Goal: Contribute content

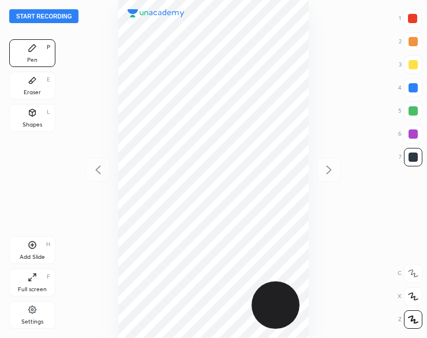
scroll to position [338, 242]
click at [29, 119] on div "Shapes L" at bounding box center [32, 118] width 46 height 28
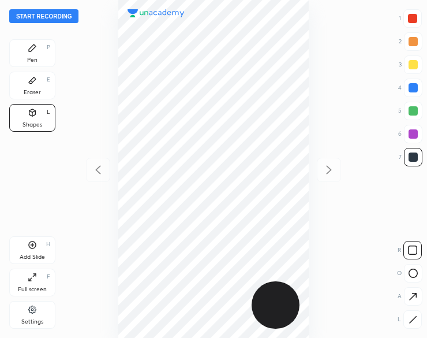
click at [35, 48] on icon at bounding box center [32, 47] width 9 height 9
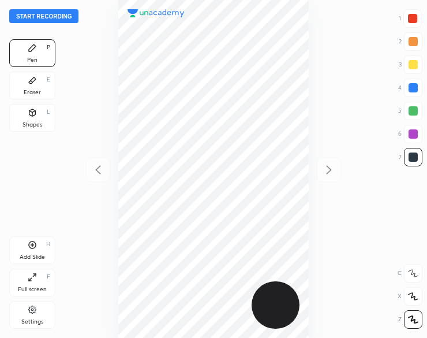
click at [75, 17] on button "Start recording" at bounding box center [43, 16] width 69 height 14
click at [413, 16] on div at bounding box center [412, 18] width 9 height 9
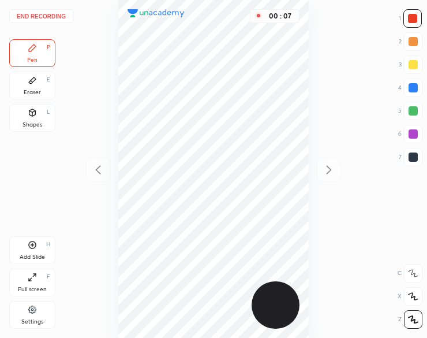
click at [412, 18] on div at bounding box center [412, 18] width 9 height 9
click at [20, 114] on div "Shapes L" at bounding box center [32, 118] width 46 height 28
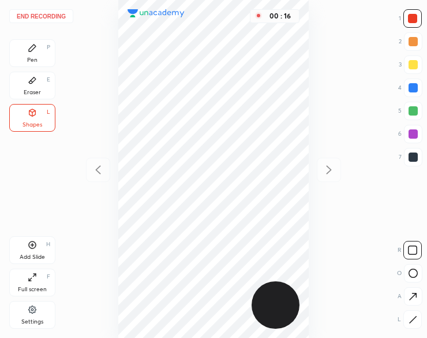
click at [417, 316] on div at bounding box center [412, 319] width 18 height 18
click at [31, 50] on icon at bounding box center [32, 47] width 7 height 7
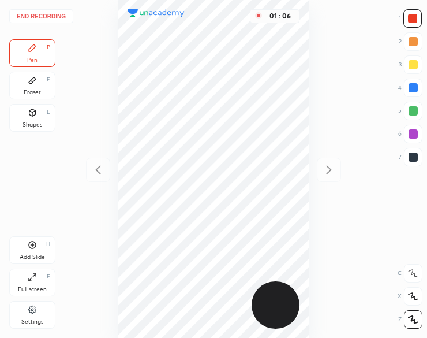
click at [407, 152] on div at bounding box center [413, 157] width 18 height 18
click at [405, 157] on div at bounding box center [413, 157] width 18 height 18
click at [419, 159] on div at bounding box center [413, 157] width 18 height 18
click at [414, 134] on div at bounding box center [413, 133] width 9 height 9
click at [407, 160] on div at bounding box center [413, 157] width 18 height 18
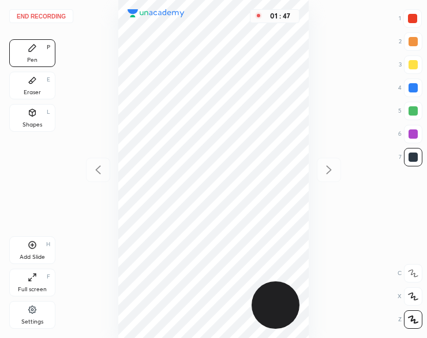
click at [29, 245] on icon at bounding box center [33, 245] width 8 height 8
click at [417, 137] on div at bounding box center [413, 133] width 9 height 9
click at [416, 134] on div at bounding box center [413, 133] width 9 height 9
click at [415, 135] on div at bounding box center [413, 133] width 9 height 9
click at [30, 246] on icon at bounding box center [32, 244] width 9 height 9
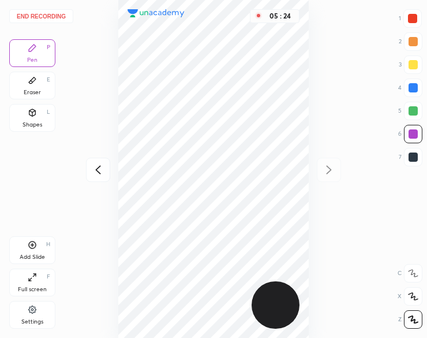
click at [97, 168] on icon at bounding box center [98, 169] width 5 height 9
click at [96, 168] on icon at bounding box center [98, 169] width 5 height 9
click at [96, 168] on div "05 : 25" at bounding box center [213, 169] width 242 height 338
click at [331, 164] on icon at bounding box center [329, 170] width 14 height 14
click at [327, 166] on icon at bounding box center [328, 169] width 5 height 9
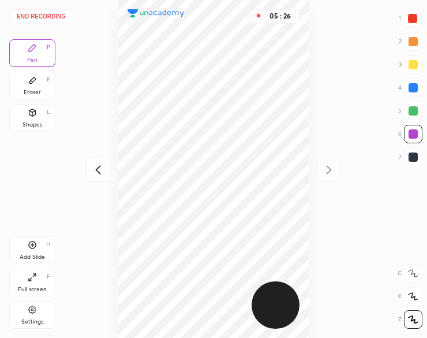
click at [323, 163] on div "05 : 26" at bounding box center [213, 169] width 242 height 338
click at [25, 248] on div "Add Slide H" at bounding box center [32, 250] width 46 height 28
click at [57, 15] on button "End recording" at bounding box center [41, 16] width 64 height 14
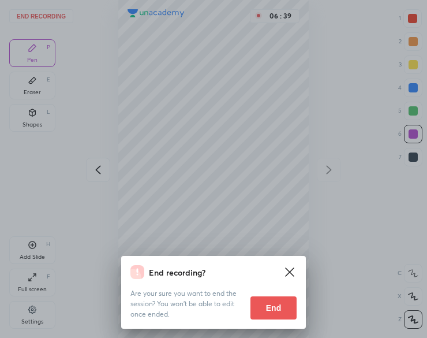
click at [268, 310] on button "End" at bounding box center [273, 307] width 46 height 23
